Goal: Task Accomplishment & Management: Complete application form

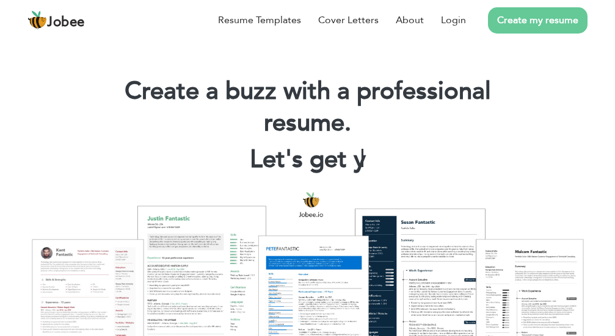
click at [294, 64] on div "Create a buzz with a professional resume. Let's get y |" at bounding box center [307, 121] width 615 height 120
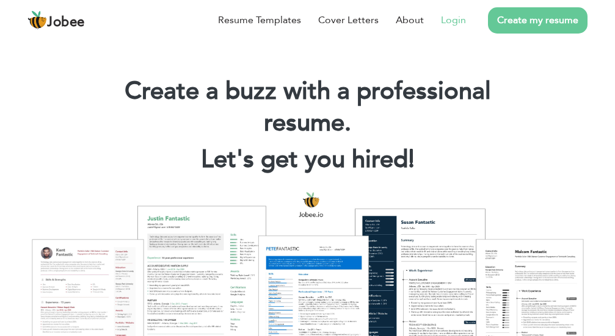
click at [460, 16] on link "Login" at bounding box center [453, 20] width 25 height 15
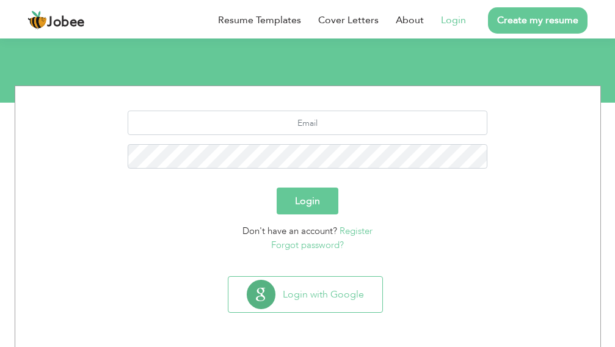
scroll to position [117, 0]
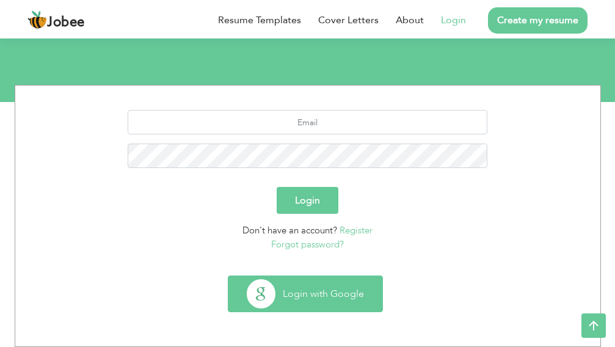
click at [380, 286] on button "Login with Google" at bounding box center [305, 293] width 154 height 35
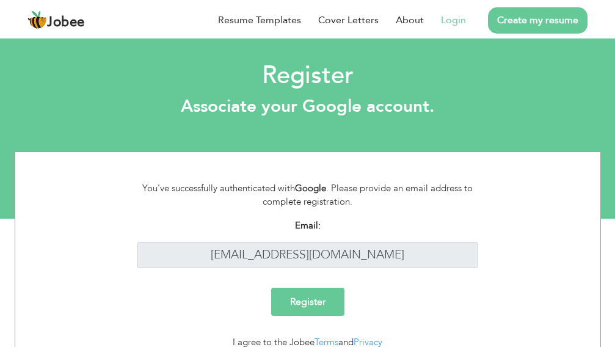
scroll to position [51, 0]
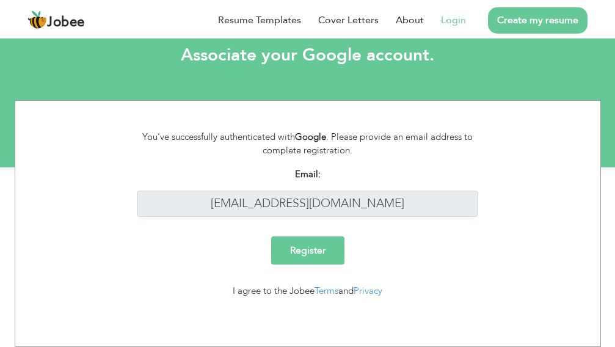
click at [326, 249] on input "Register" at bounding box center [307, 250] width 73 height 28
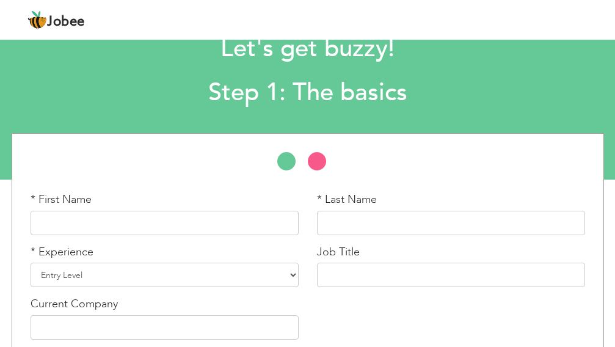
scroll to position [61, 0]
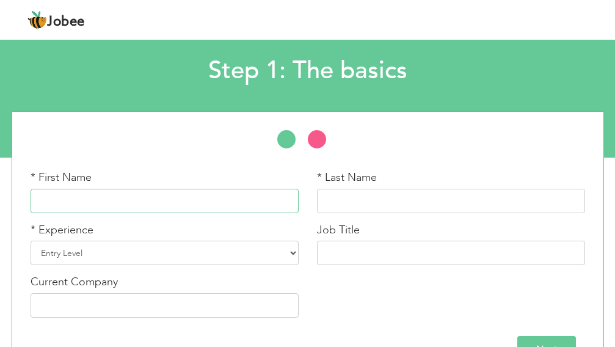
click at [246, 200] on input "text" at bounding box center [165, 201] width 268 height 24
type input "AK"
click at [252, 254] on select "Entry Level Less than 1 Year 1 Year 2 Years 3 Years 4 Years 5 Years 6 Years 7 Y…" at bounding box center [165, 253] width 268 height 24
select select "18"
click at [31, 241] on select "Entry Level Less than 1 Year 1 Year 2 Years 3 Years 4 Years 5 Years 6 Years 7 Y…" at bounding box center [165, 253] width 268 height 24
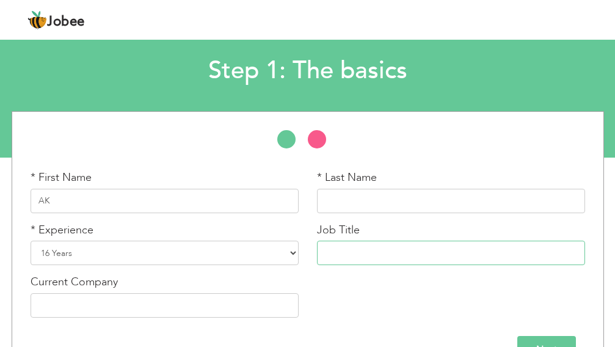
click at [359, 251] on input "text" at bounding box center [451, 253] width 268 height 24
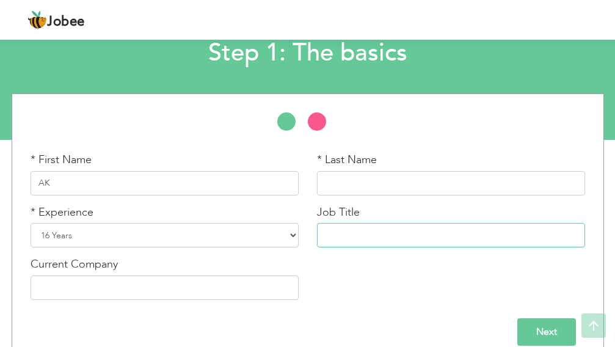
scroll to position [96, 0]
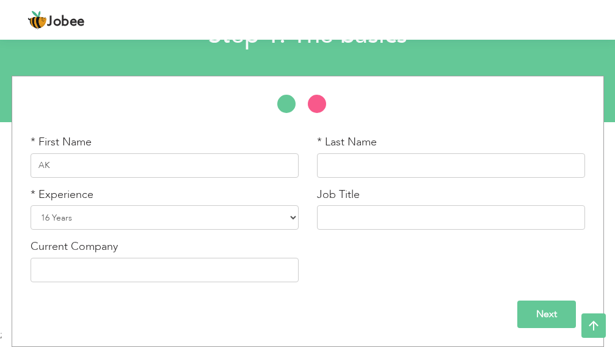
click at [545, 309] on input "Next" at bounding box center [546, 313] width 59 height 27
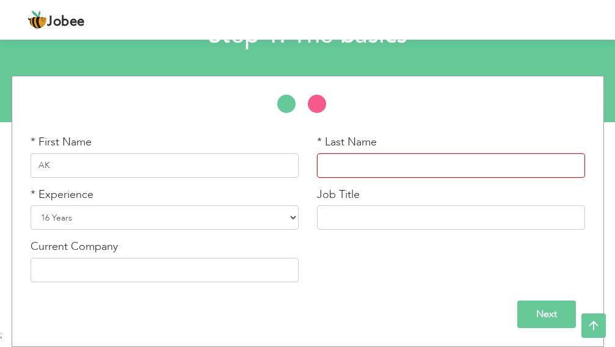
click at [371, 159] on input "text" at bounding box center [451, 165] width 268 height 24
type input "Digi"
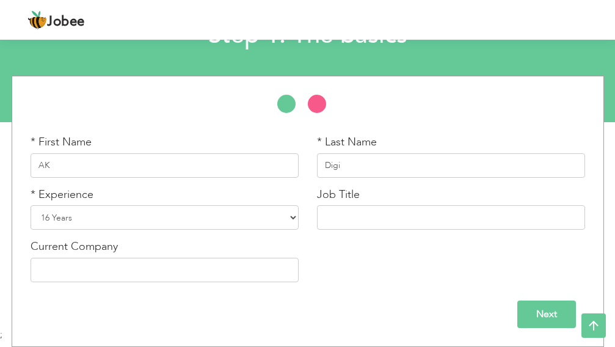
click at [561, 310] on input "Next" at bounding box center [546, 313] width 59 height 27
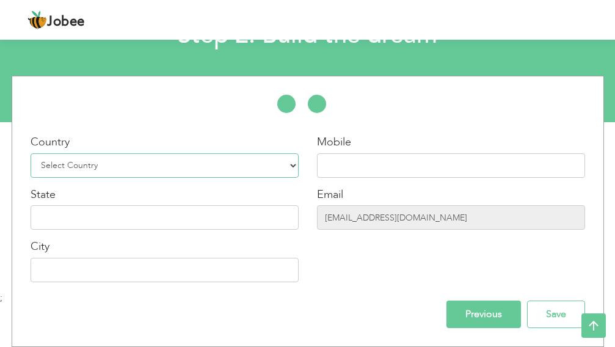
click at [242, 169] on select "Select Country Afghanistan Albania Algeria American Samoa Andorra Angola Anguil…" at bounding box center [165, 165] width 268 height 24
select select "166"
click at [31, 153] on select "Select Country Afghanistan Albania Algeria American Samoa Andorra Angola Anguil…" at bounding box center [165, 165] width 268 height 24
click at [260, 215] on input "text" at bounding box center [165, 217] width 268 height 24
type input "Sindh"
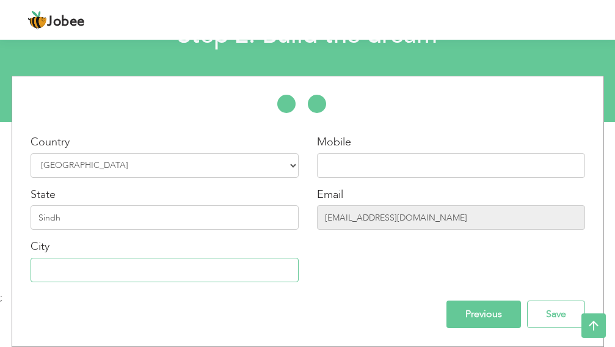
click at [230, 274] on input "text" at bounding box center [165, 270] width 268 height 24
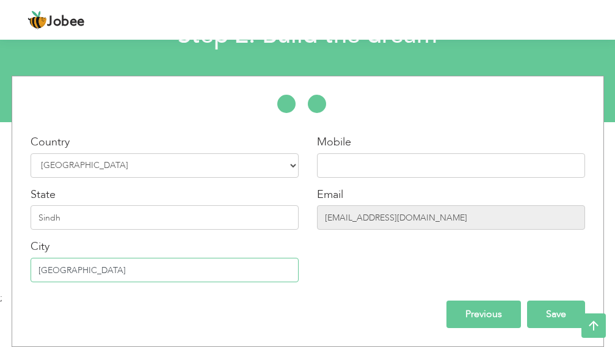
type input "[GEOGRAPHIC_DATA]"
click at [556, 314] on input "Save" at bounding box center [556, 313] width 58 height 27
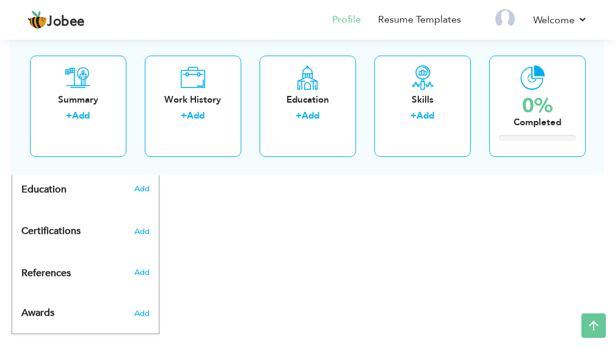
scroll to position [509, 0]
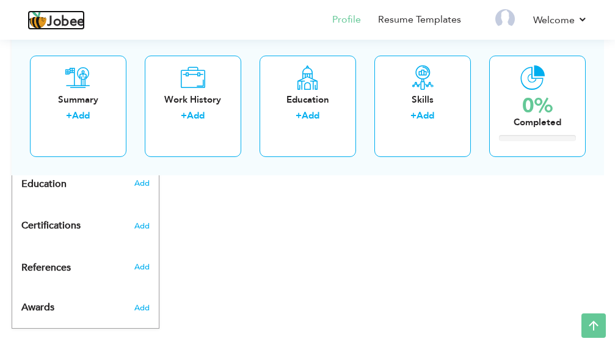
click at [65, 23] on span "Jobee" at bounding box center [66, 21] width 38 height 13
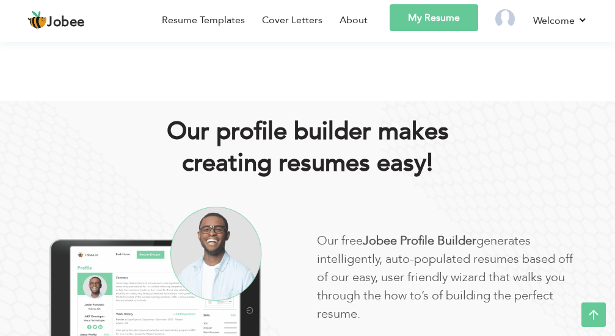
scroll to position [366, 0]
